Goal: Task Accomplishment & Management: Use online tool/utility

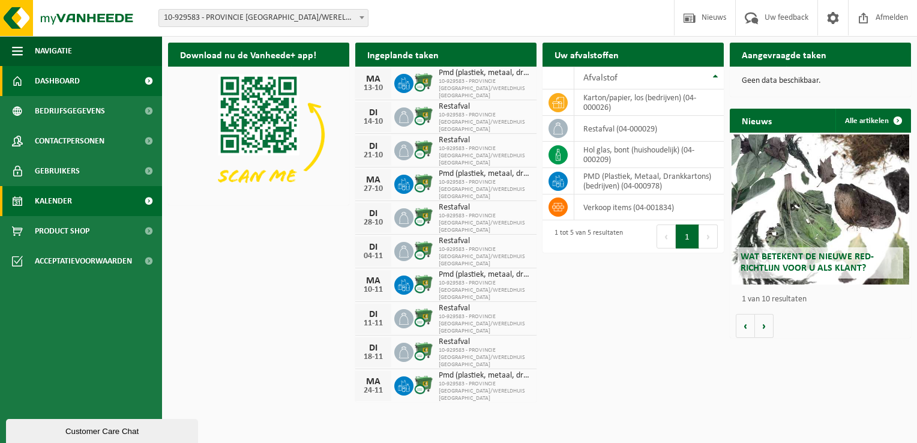
click at [151, 199] on span at bounding box center [148, 201] width 27 height 30
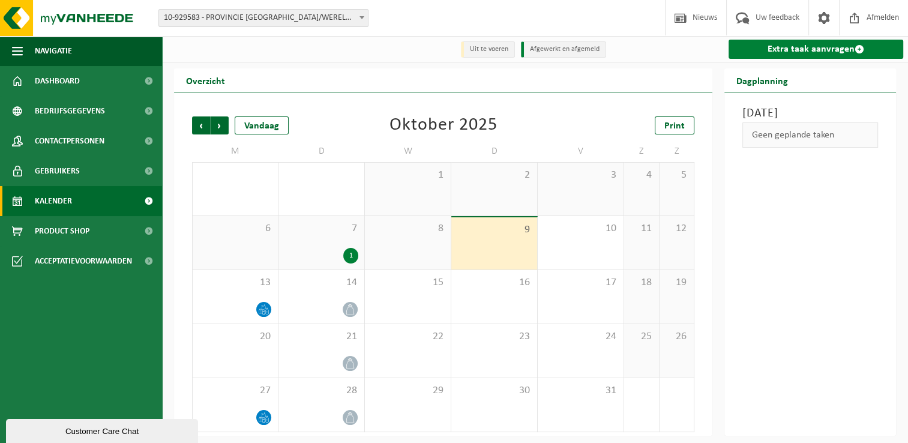
click at [782, 43] on link "Extra taak aanvragen" at bounding box center [816, 49] width 175 height 19
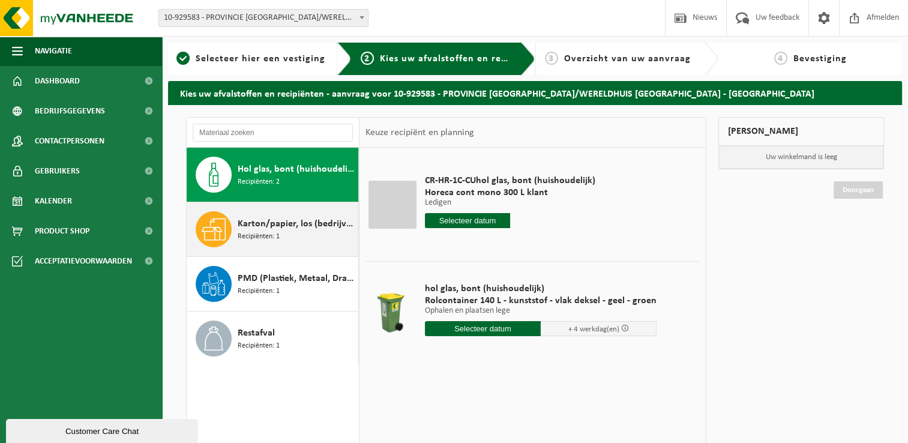
click at [275, 229] on span "Karton/papier, los (bedrijven)" at bounding box center [297, 224] width 118 height 14
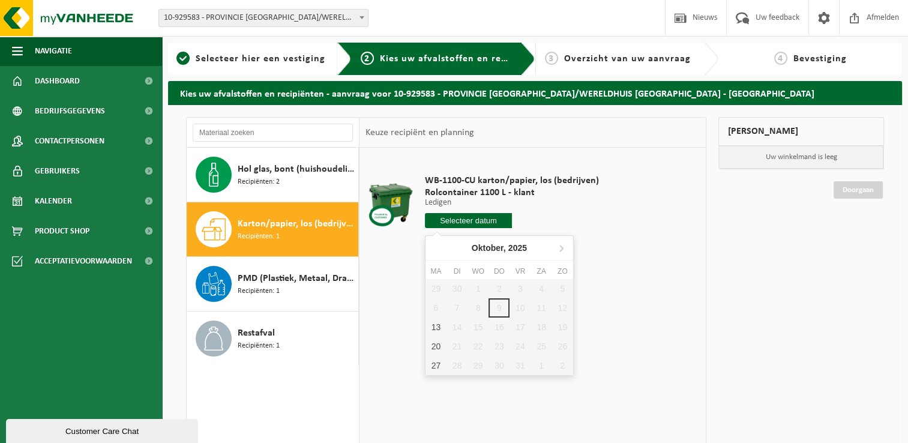
click at [470, 219] on input "text" at bounding box center [468, 220] width 87 height 15
click at [434, 325] on div "13" at bounding box center [436, 327] width 21 height 19
type input "Van 2025-10-13"
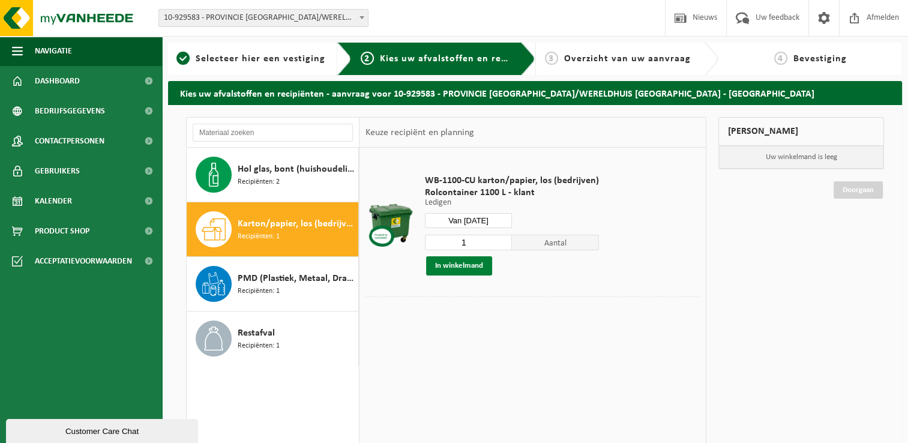
click at [458, 267] on button "In winkelmand" at bounding box center [459, 265] width 66 height 19
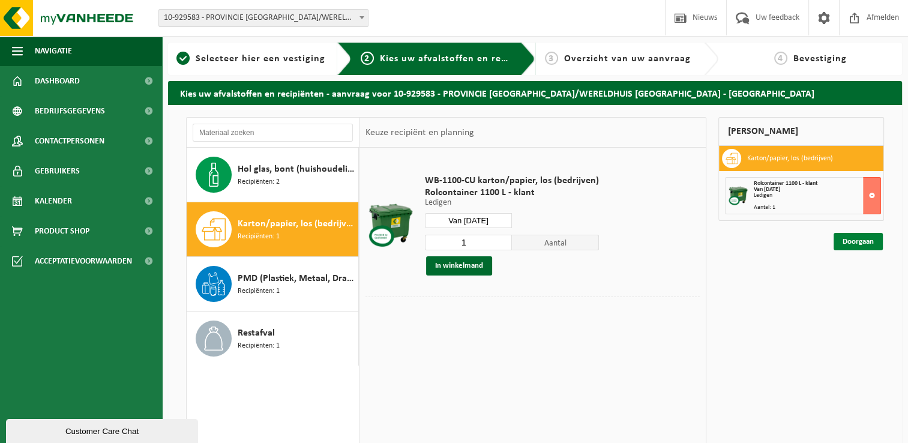
click at [851, 246] on link "Doorgaan" at bounding box center [858, 241] width 49 height 17
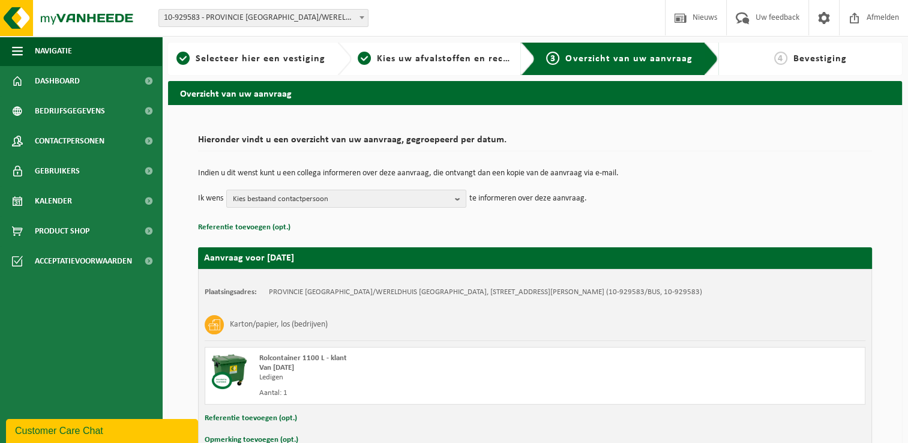
scroll to position [71, 0]
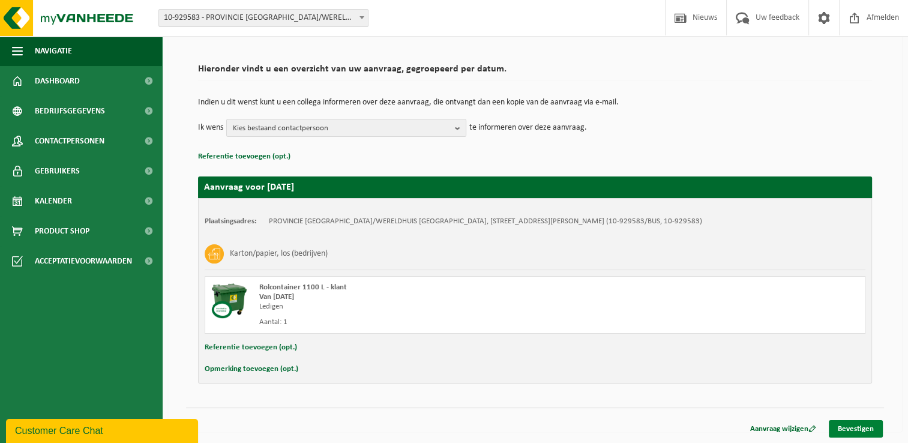
click at [846, 431] on link "Bevestigen" at bounding box center [856, 428] width 54 height 17
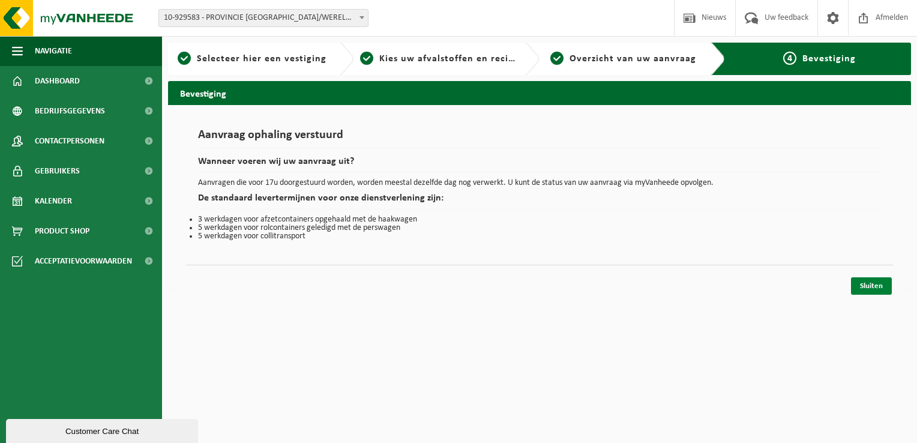
click at [868, 282] on link "Sluiten" at bounding box center [871, 285] width 41 height 17
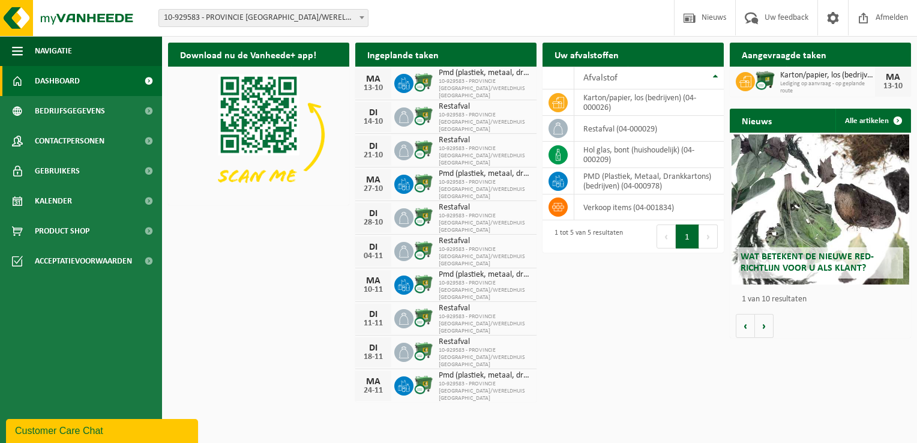
click at [806, 88] on span "Lediging op aanvraag - op geplande route" at bounding box center [828, 87] width 95 height 14
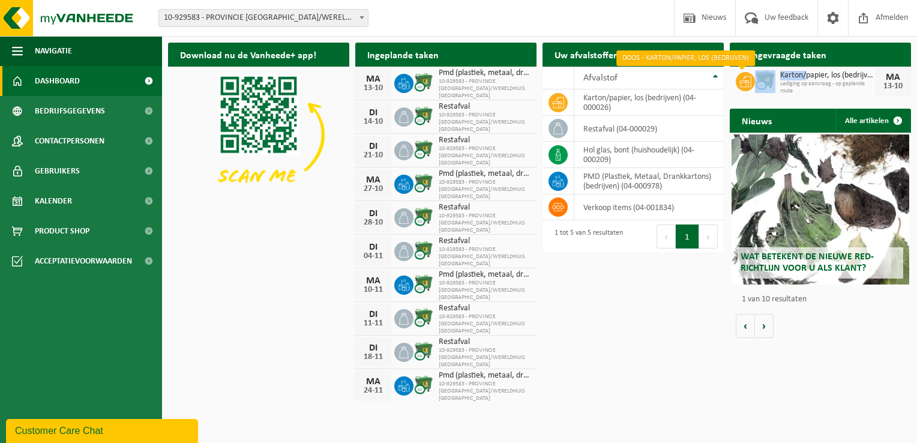
drag, startPoint x: 808, startPoint y: 78, endPoint x: 739, endPoint y: 79, distance: 68.5
click at [739, 79] on div "Karton/papier, los (bedrijven) Lediging op aanvraag - op geplande route [DATE]" at bounding box center [820, 82] width 181 height 30
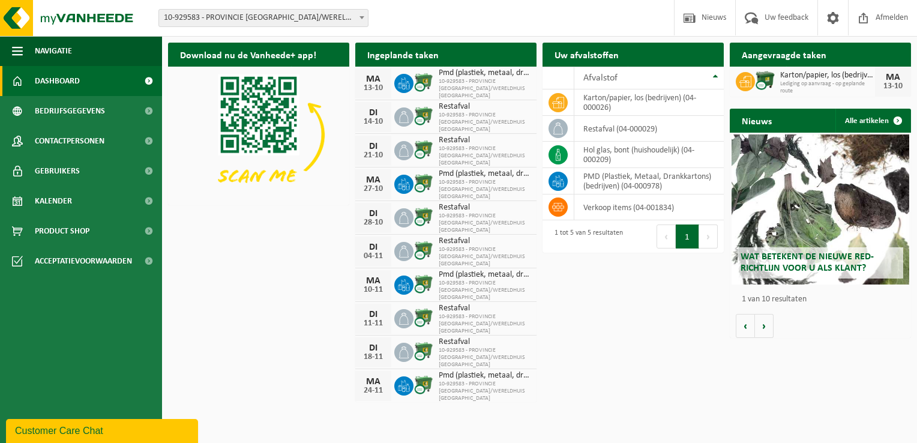
click at [739, 79] on span at bounding box center [745, 81] width 19 height 19
click at [586, 345] on div "Download nu de Vanheede+ app! Verberg Ingeplande taken Bekijk uw kalender MA 13…" at bounding box center [539, 222] width 749 height 370
